Goal: Task Accomplishment & Management: Manage account settings

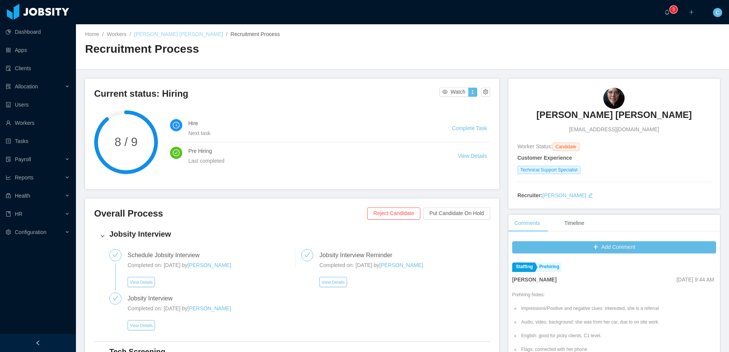
click at [184, 37] on link "[PERSON_NAME] [PERSON_NAME]" at bounding box center [178, 34] width 89 height 6
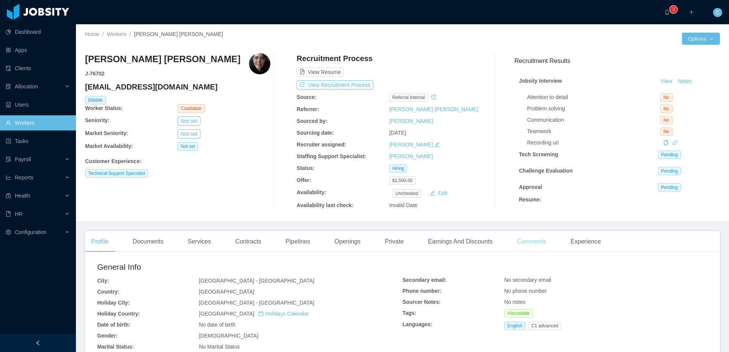
click at [540, 238] on div "Comments" at bounding box center [530, 241] width 41 height 21
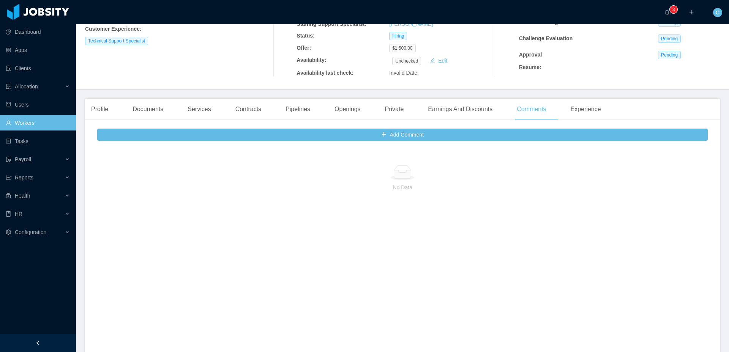
scroll to position [203, 0]
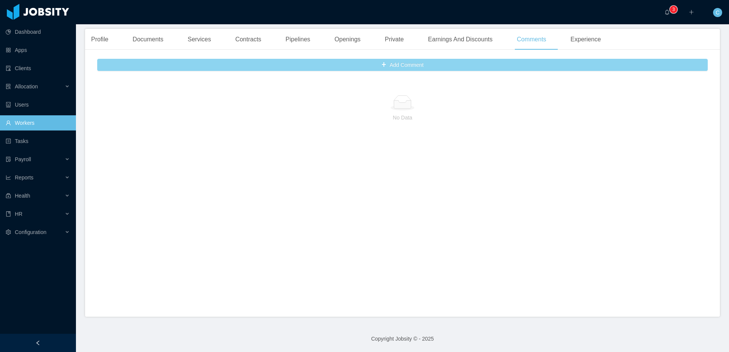
click at [342, 68] on button "Add Comment" at bounding box center [402, 65] width 610 height 12
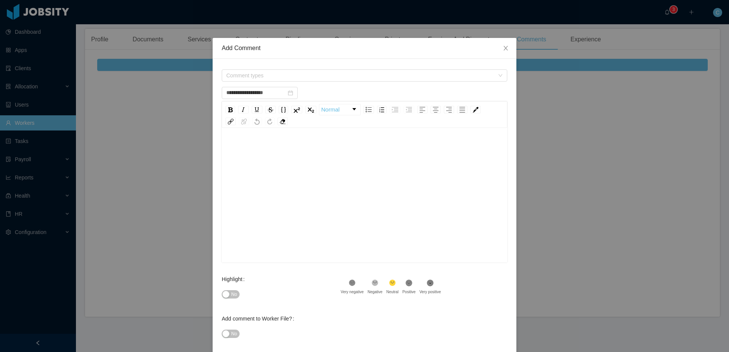
scroll to position [37, 0]
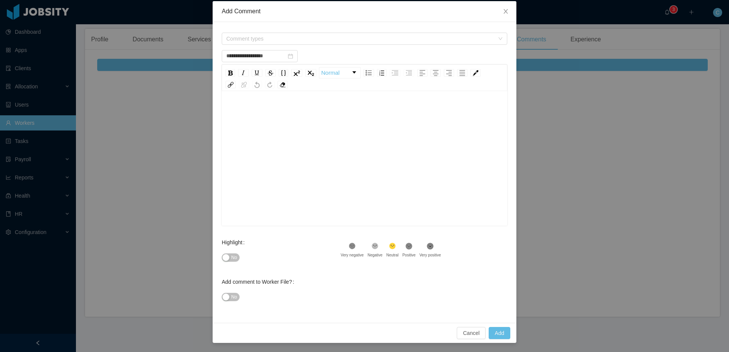
type input "**********"
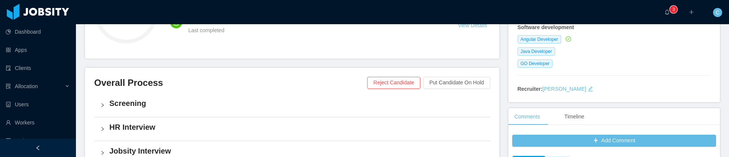
scroll to position [167, 0]
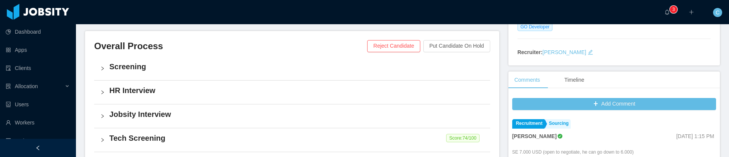
click at [241, 76] on div "Screening" at bounding box center [292, 69] width 396 height 24
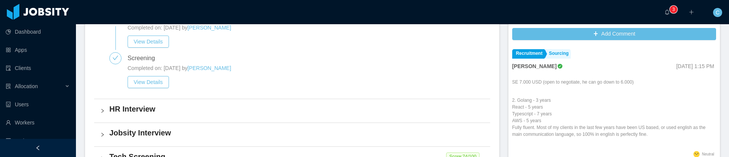
scroll to position [236, 0]
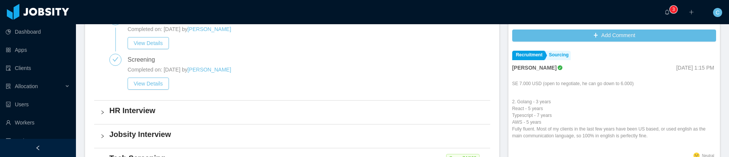
click at [237, 133] on h4 "Jobsity Interview" at bounding box center [296, 134] width 375 height 11
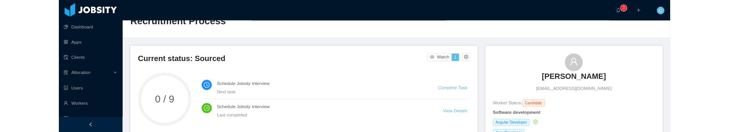
scroll to position [0, 0]
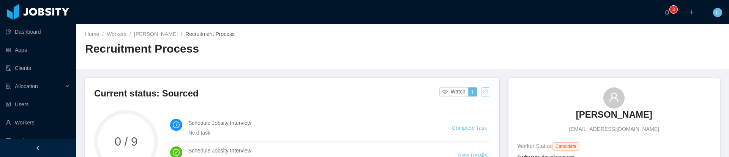
click at [488, 91] on button "button" at bounding box center [485, 92] width 9 height 9
click at [464, 105] on div "Reset process" at bounding box center [466, 104] width 43 height 12
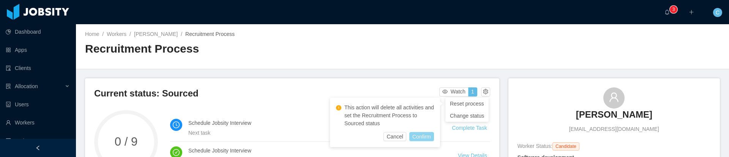
click at [413, 139] on button "Confirm" at bounding box center [421, 136] width 25 height 9
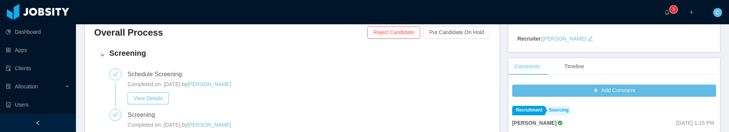
scroll to position [183, 0]
